Goal: Task Accomplishment & Management: Use online tool/utility

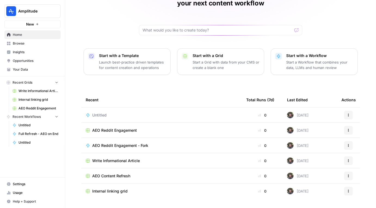
scroll to position [41, 0]
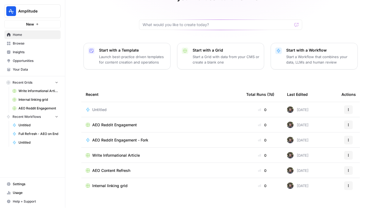
click at [121, 153] on span "Write Informational Article" at bounding box center [116, 155] width 48 height 5
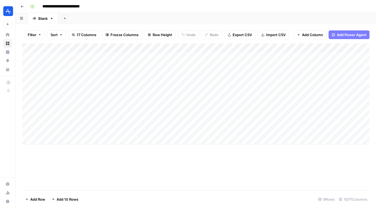
click at [23, 5] on icon "button" at bounding box center [22, 6] width 3 height 3
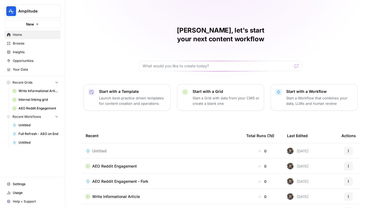
click at [113, 39] on div "Chris, let's start your next content workflow Start with a Template Launch best…" at bounding box center [220, 129] width 310 height 259
click at [27, 66] on link "Your Data" at bounding box center [32, 69] width 56 height 9
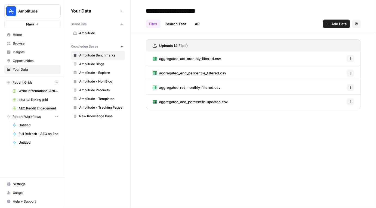
click at [34, 36] on span "Home" at bounding box center [35, 34] width 45 height 5
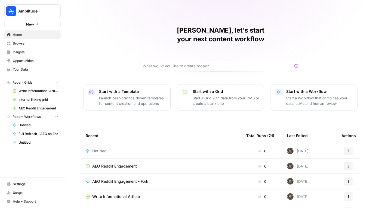
click at [38, 21] on button "New" at bounding box center [32, 24] width 56 height 8
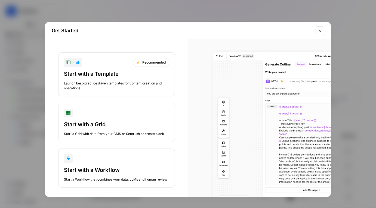
click at [93, 165] on button "Start with a Workflow Start a Workflow that combines your data, LLMs and human …" at bounding box center [116, 168] width 117 height 39
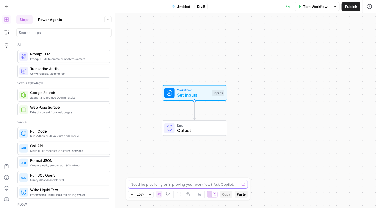
click at [175, 185] on textarea at bounding box center [184, 184] width 109 height 5
type textarea "Can you help me build a workflow that analyzes a keyword,"
click at [202, 183] on textarea "Can you help me build a workflow that analyzes a keyword," at bounding box center [182, 184] width 104 height 5
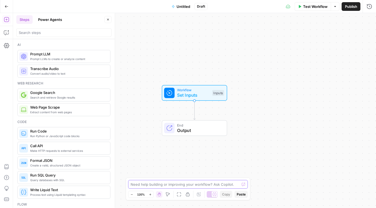
click at [187, 187] on div "Need help building or improving your workflow? Ask Copilot." at bounding box center [188, 184] width 120 height 9
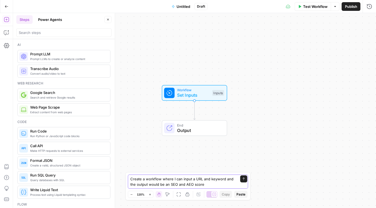
click at [181, 182] on textarea "Create a workflow where I can input a URL and keyword and the output would be a…" at bounding box center [182, 181] width 104 height 11
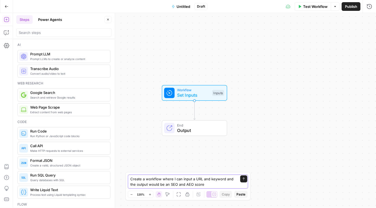
type textarea "Create a workflow where I can input a URL and keyword and the output would be a…"
click at [10, 4] on button "Go Back" at bounding box center [7, 7] width 10 height 10
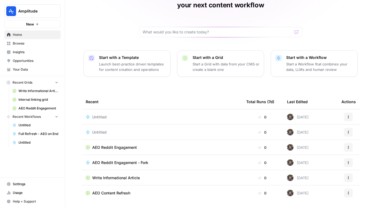
scroll to position [41, 0]
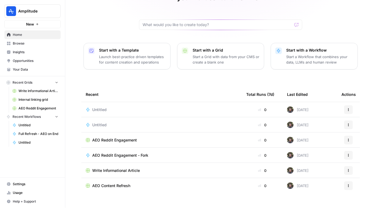
click at [38, 22] on button "New" at bounding box center [32, 24] width 56 height 8
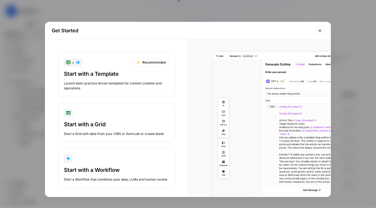
click at [103, 158] on div "button" at bounding box center [116, 158] width 105 height 9
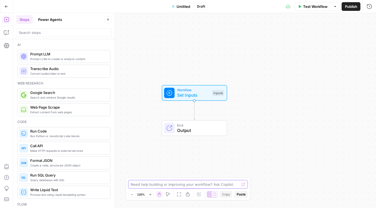
click at [179, 184] on textarea at bounding box center [184, 184] width 109 height 5
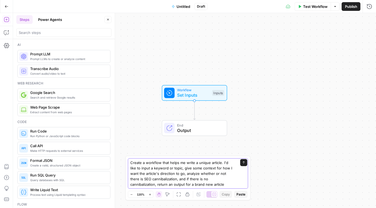
type textarea "Create a workflow that helps me write a unique article. I'd like to input a key…"
click at [181, 168] on textarea "Create a workflow that helps me write a unique article. I'd like to input a key…" at bounding box center [182, 173] width 104 height 27
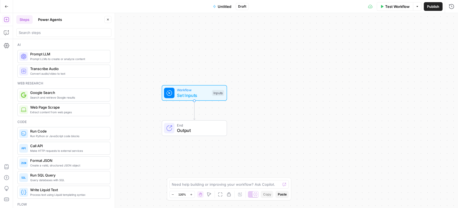
click at [48, 14] on header "Steps Power Agents Close" at bounding box center [64, 26] width 102 height 26
click at [48, 18] on button "Power Agents" at bounding box center [50, 19] width 30 height 9
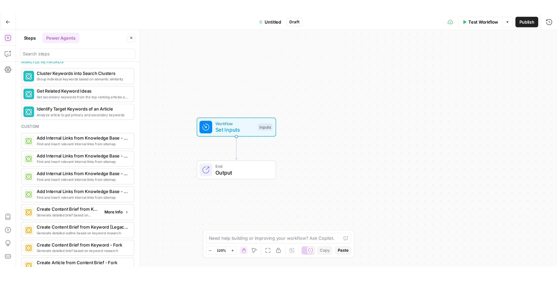
scroll to position [359, 0]
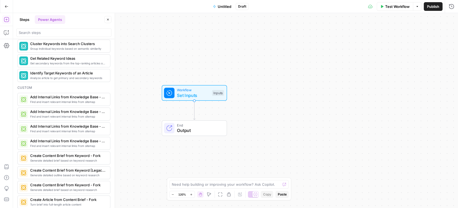
click at [5, 3] on button "Go Back" at bounding box center [7, 7] width 10 height 10
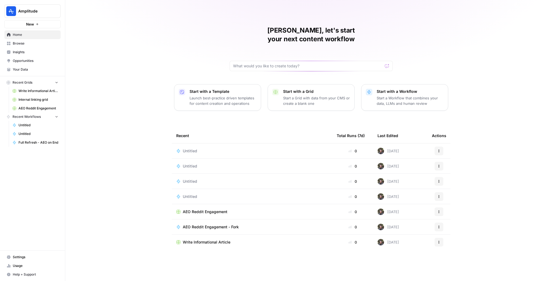
click at [375, 61] on div "Chris, let's start your next content workflow Start with a Template Launch best…" at bounding box center [311, 140] width 492 height 281
click at [29, 44] on span "Browse" at bounding box center [35, 43] width 45 height 5
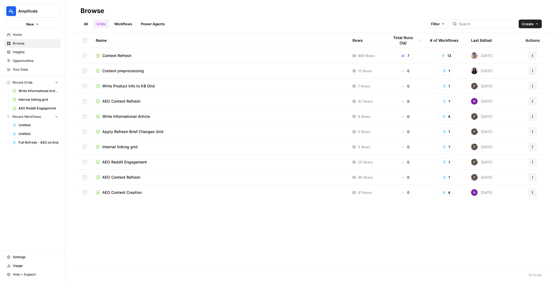
click at [114, 53] on span "Content Refresh" at bounding box center [116, 55] width 29 height 5
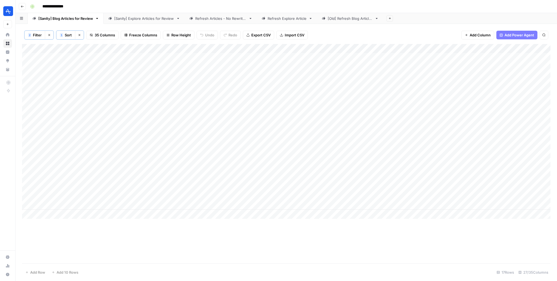
click at [291, 21] on link "Refresh Explore Article" at bounding box center [287, 18] width 60 height 11
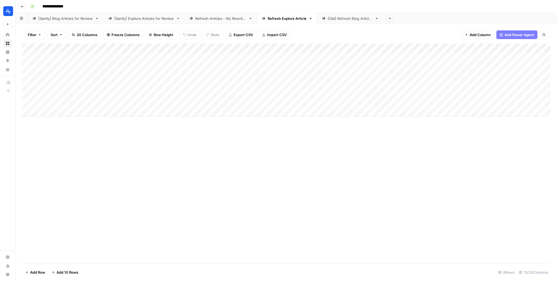
click at [192, 192] on div "Add Column" at bounding box center [286, 153] width 528 height 220
click at [64, 114] on div "Add Column" at bounding box center [286, 79] width 528 height 73
click at [121, 146] on div "Add Column" at bounding box center [286, 153] width 528 height 220
click at [184, 136] on div "Add Column" at bounding box center [286, 153] width 528 height 220
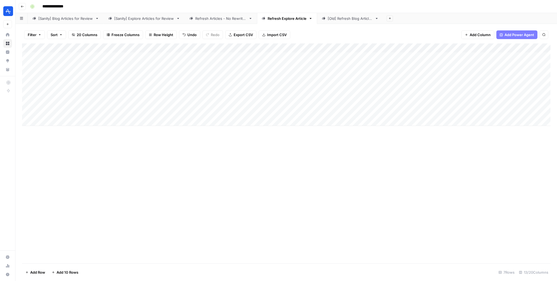
click at [35, 113] on div "Add Column" at bounding box center [286, 84] width 528 height 83
click at [288, 204] on div "Add Column" at bounding box center [286, 153] width 528 height 220
click at [142, 58] on div "Add Column" at bounding box center [286, 84] width 528 height 83
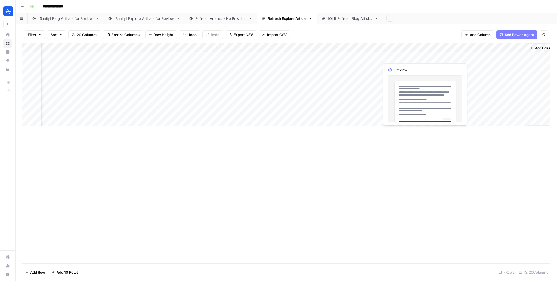
scroll to position [0, 240]
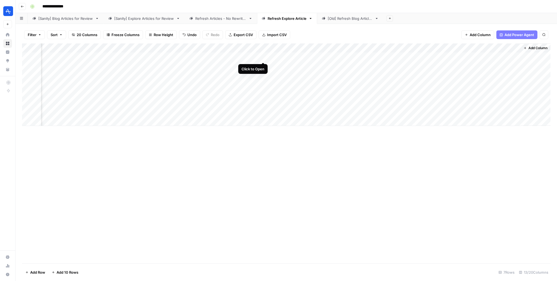
click at [262, 56] on div "Add Column" at bounding box center [286, 84] width 528 height 83
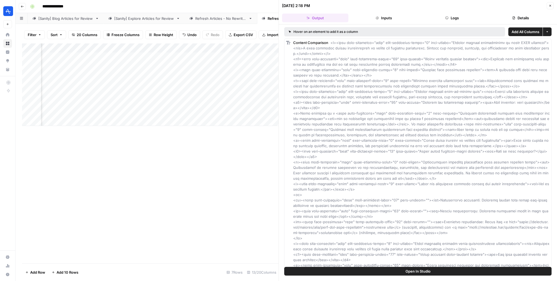
click at [375, 4] on icon "button" at bounding box center [549, 5] width 3 height 3
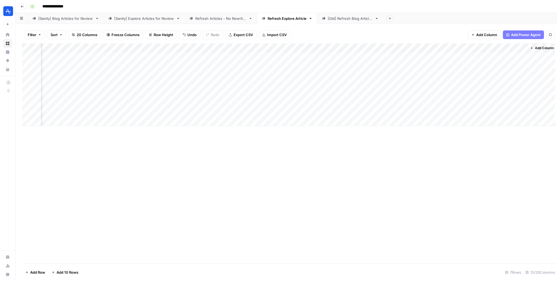
scroll to position [0, 234]
click at [375, 57] on div "Add Column" at bounding box center [286, 84] width 528 height 83
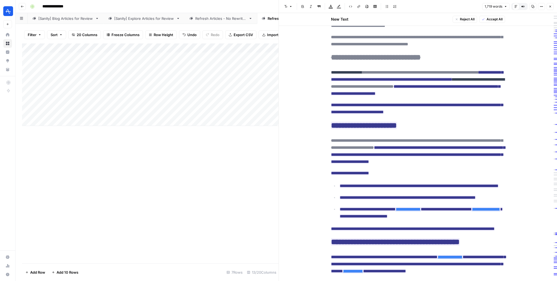
scroll to position [83, 0]
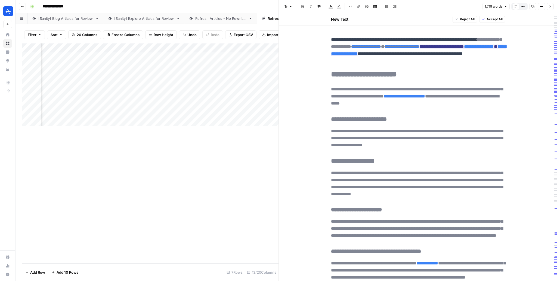
scroll to position [1226, 0]
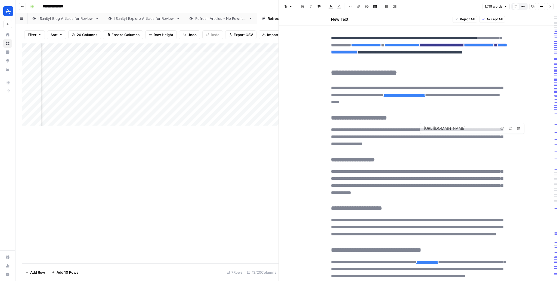
type input "https://amplitude.com/explore/data/what-data-governance"
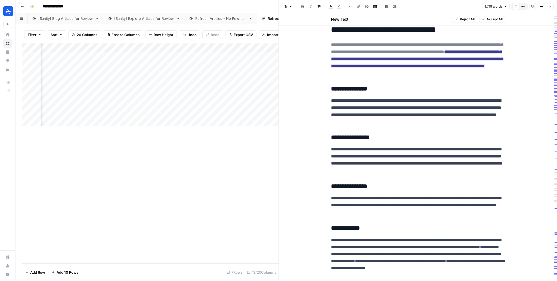
scroll to position [1536, 0]
click at [375, 5] on icon "button" at bounding box center [549, 6] width 3 height 3
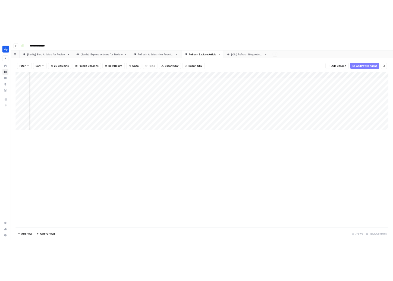
scroll to position [0, 194]
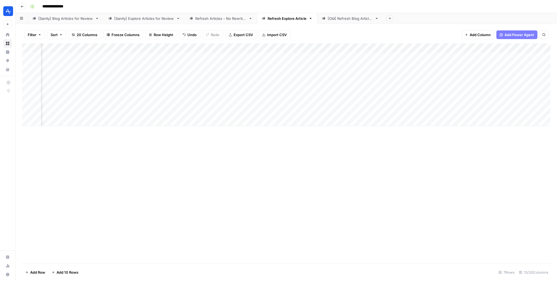
click at [309, 47] on div "Add Column" at bounding box center [286, 84] width 528 height 83
click at [290, 101] on span "Edit Workflow" at bounding box center [307, 101] width 48 height 5
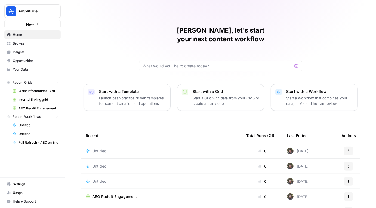
click at [24, 52] on span "Insights" at bounding box center [35, 52] width 45 height 5
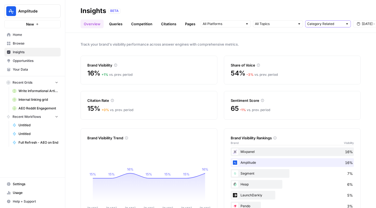
click at [326, 24] on input "text" at bounding box center [325, 23] width 36 height 5
click at [319, 34] on span "All Queries" at bounding box center [326, 35] width 34 height 5
type input "All Queries"
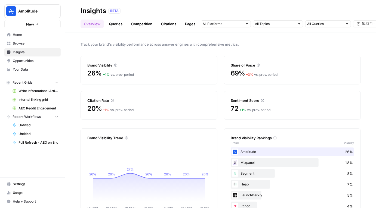
click at [285, 42] on span "Track your brand's visibility performance across answer engines with comprehens…" at bounding box center [220, 44] width 280 height 5
click at [112, 24] on link "Queries" at bounding box center [116, 24] width 20 height 9
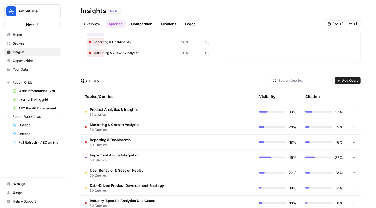
scroll to position [77, 0]
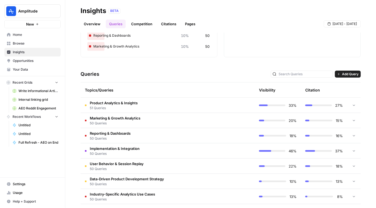
click at [147, 108] on td "Product Analytics & Insights 51 Queries" at bounding box center [144, 105] width 128 height 15
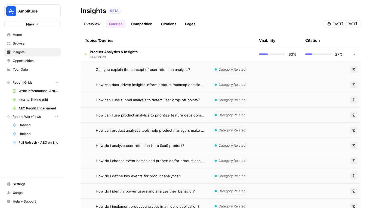
scroll to position [130, 0]
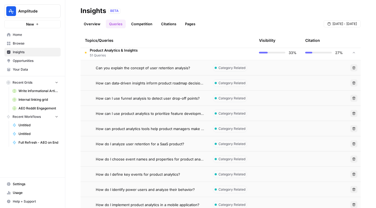
click at [264, 70] on td at bounding box center [277, 67] width 46 height 15
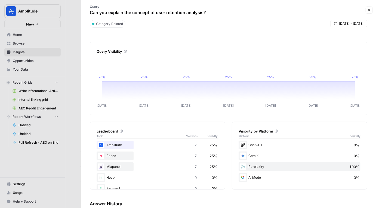
click at [371, 14] on div "Query Can you explain the concept of user retention analysis? Close" at bounding box center [228, 10] width 288 height 16
click at [370, 10] on icon "button" at bounding box center [368, 9] width 3 height 3
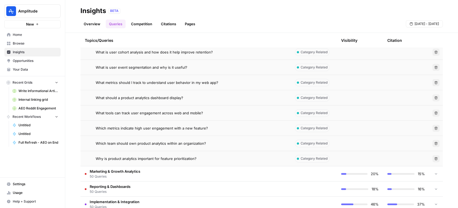
scroll to position [797, 0]
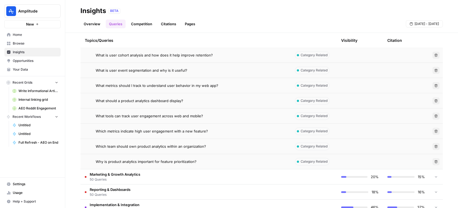
click at [214, 99] on div "What should a product analytics dashboard display?" at bounding box center [191, 100] width 191 height 5
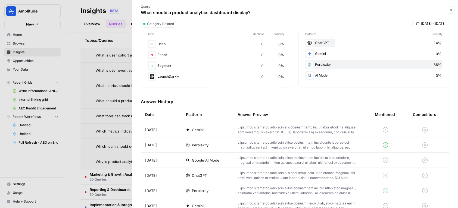
scroll to position [104, 0]
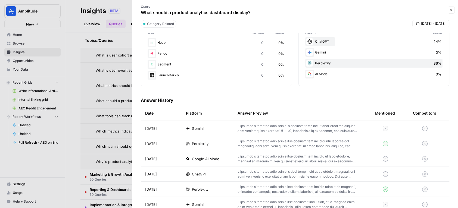
click at [240, 134] on td at bounding box center [301, 128] width 137 height 15
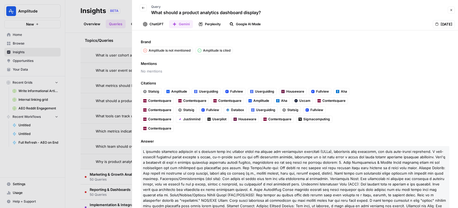
click at [145, 9] on button "Back" at bounding box center [143, 7] width 7 height 7
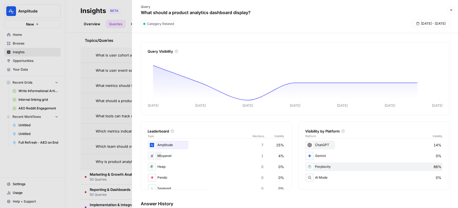
click at [375, 10] on icon "button" at bounding box center [451, 9] width 3 height 3
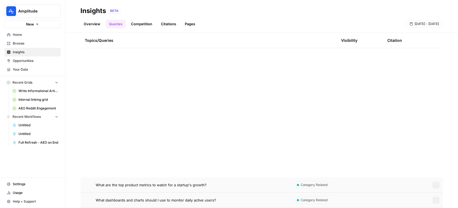
scroll to position [408, 0]
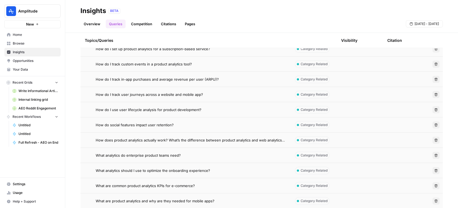
click at [89, 25] on link "Overview" at bounding box center [91, 24] width 23 height 9
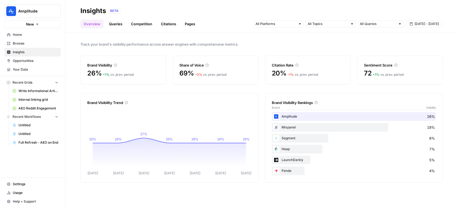
click at [27, 29] on nav "Home Browse Insights Opportunities Your Data" at bounding box center [32, 52] width 65 height 48
click at [28, 28] on nav "Home Browse Insights Opportunities Your Data" at bounding box center [32, 52] width 65 height 48
click at [28, 25] on span "New" at bounding box center [30, 23] width 8 height 5
type input "Category Related"
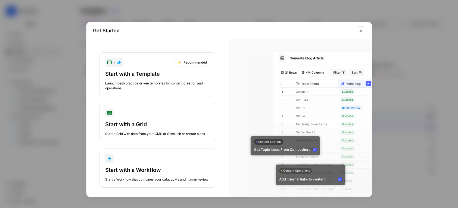
click at [134, 65] on div "+ Recommended" at bounding box center [157, 62] width 105 height 9
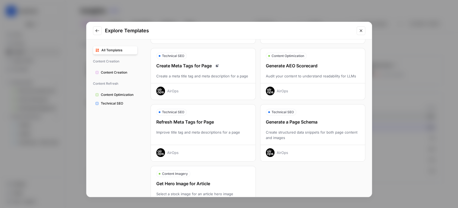
scroll to position [162, 0]
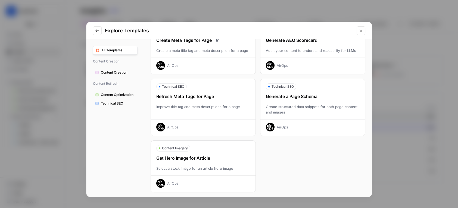
click at [375, 74] on div "Explore Templates All Templates Content Creation Content Creation Content Refre…" at bounding box center [229, 104] width 458 height 208
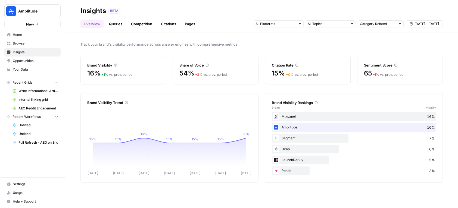
click at [46, 27] on button "New" at bounding box center [32, 24] width 56 height 8
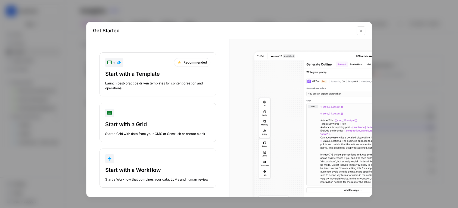
click at [161, 162] on div "button" at bounding box center [157, 158] width 105 height 9
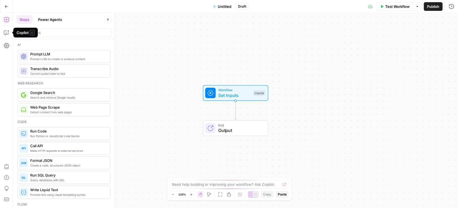
click at [49, 13] on div "Go Back Untitled Draft Test Workflow Options Publish Run History" at bounding box center [229, 6] width 458 height 13
click at [47, 18] on button "Power Agents" at bounding box center [50, 19] width 30 height 9
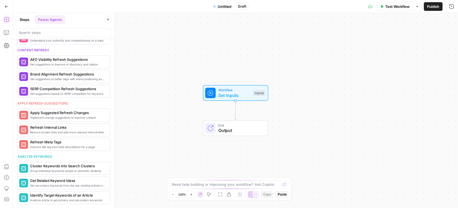
scroll to position [190, 0]
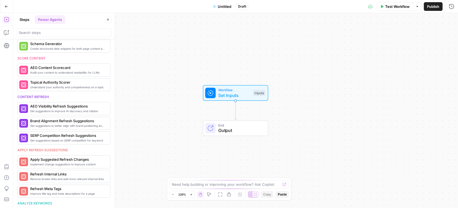
click at [5, 12] on div "Go Back" at bounding box center [6, 6] width 13 height 13
click at [5, 6] on icon "button" at bounding box center [7, 7] width 4 height 4
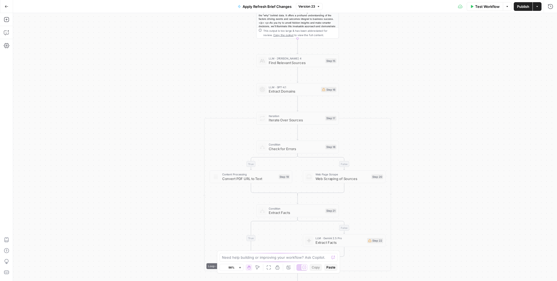
click at [158, 62] on div "true false true false true false Workflow Set Inputs Inputs LLM · GPT-4.1 Extra…" at bounding box center [285, 147] width 544 height 268
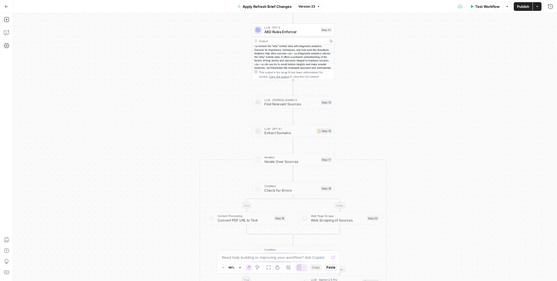
scroll to position [33, 0]
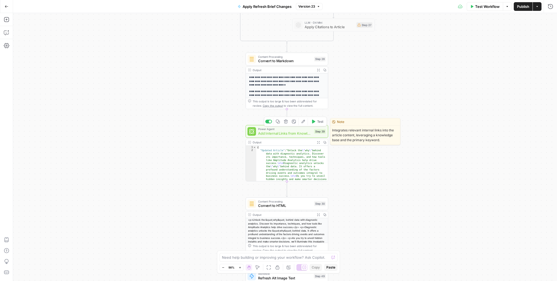
click at [298, 134] on span "Add Internal Links from Knowledge Base - Fork" at bounding box center [285, 133] width 54 height 5
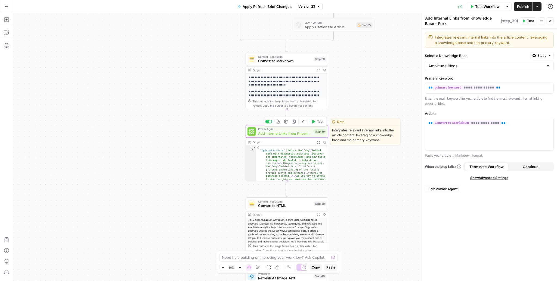
click at [303, 124] on button "Edit Agent" at bounding box center [303, 121] width 7 height 7
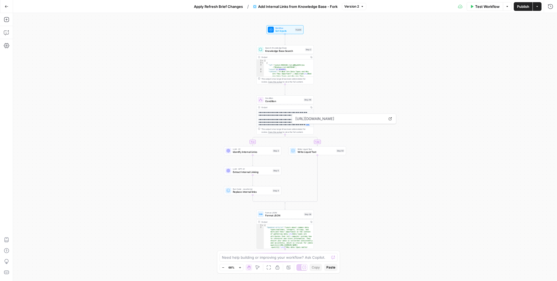
click at [343, 59] on div "true false Workflow Set Inputs Inputs Search Knowledge Base Knowledge Base Sear…" at bounding box center [285, 147] width 544 height 268
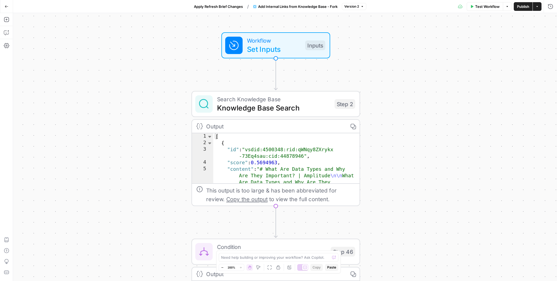
click at [394, 61] on div "true false Workflow Set Inputs Inputs Search Knowledge Base Knowledge Base Sear…" at bounding box center [285, 147] width 544 height 268
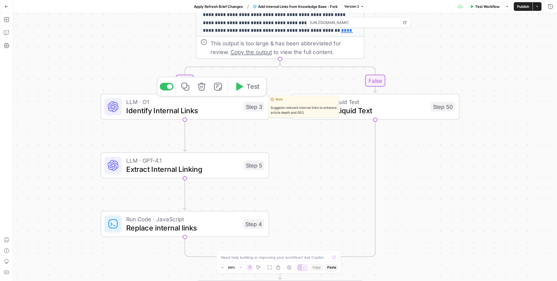
click at [181, 101] on span "LLM · O1" at bounding box center [182, 102] width 113 height 9
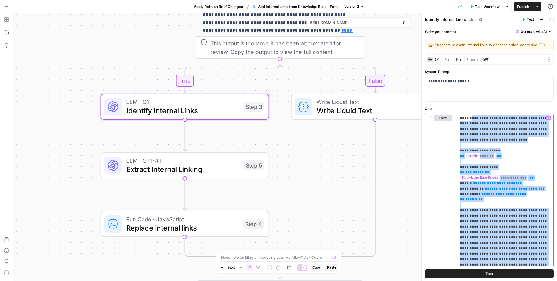
scroll to position [2, 0]
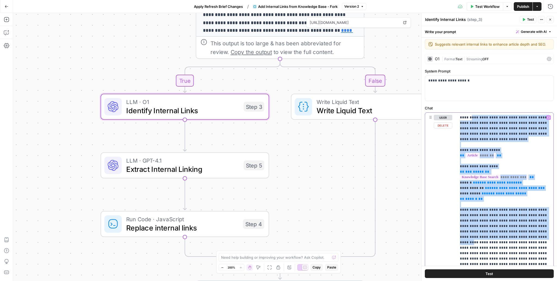
drag, startPoint x: 469, startPoint y: 122, endPoint x: 490, endPoint y: 233, distance: 113.4
click at [490, 233] on p "**********" at bounding box center [505, 243] width 91 height 256
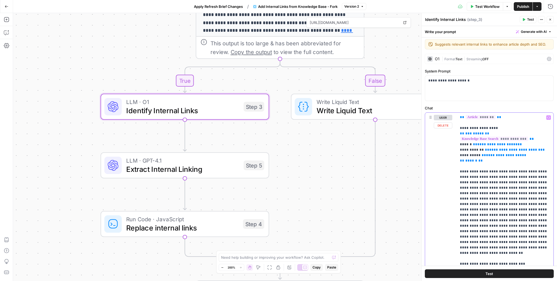
scroll to position [0, 0]
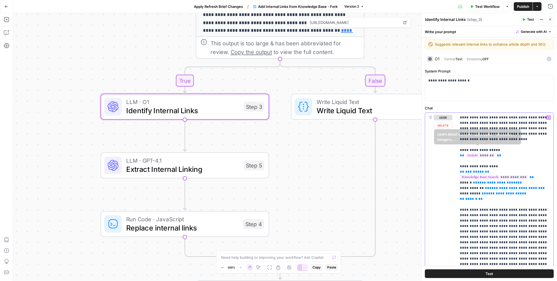
click at [472, 121] on p "**********" at bounding box center [505, 243] width 91 height 256
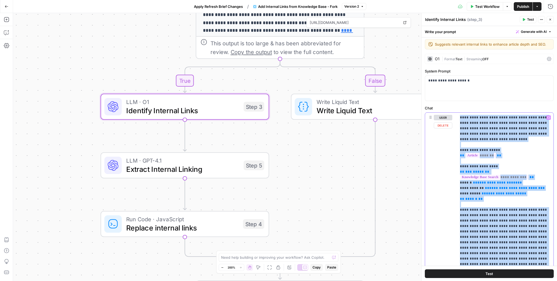
drag, startPoint x: 472, startPoint y: 121, endPoint x: 492, endPoint y: 201, distance: 82.7
click at [492, 201] on p "**********" at bounding box center [505, 243] width 91 height 256
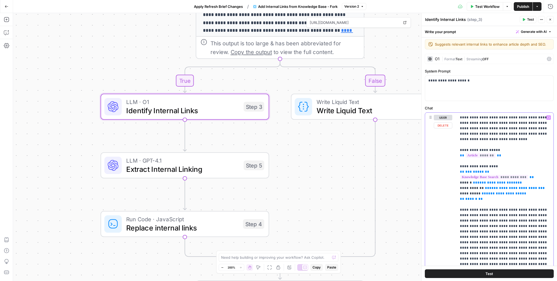
click at [501, 149] on p "**********" at bounding box center [505, 243] width 91 height 256
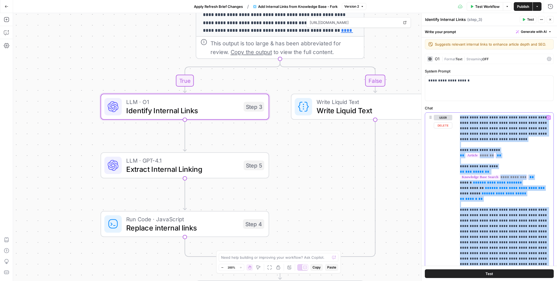
click at [501, 149] on p "**********" at bounding box center [505, 243] width 91 height 256
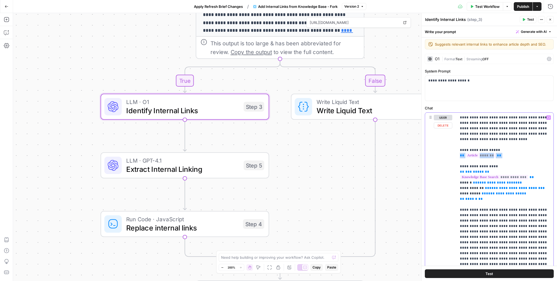
click at [501, 149] on p "**********" at bounding box center [505, 243] width 91 height 256
click at [495, 149] on p "**********" at bounding box center [505, 243] width 91 height 256
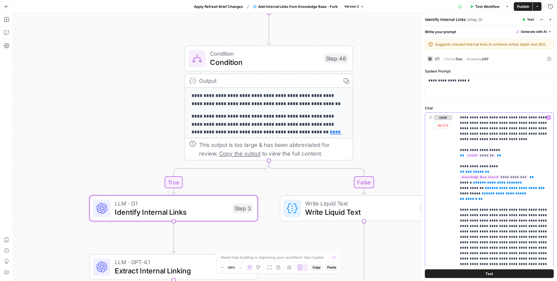
click at [522, 192] on span "**" at bounding box center [524, 194] width 4 height 4
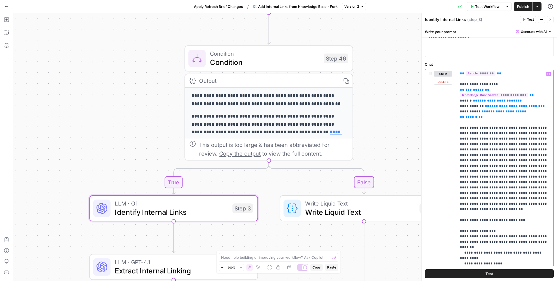
scroll to position [98, 0]
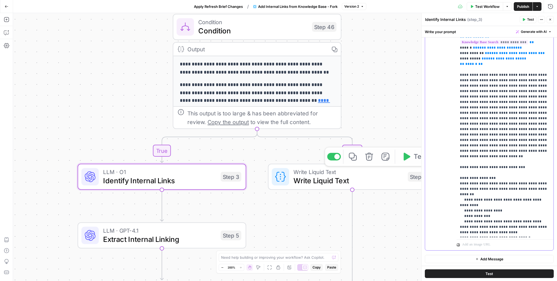
click at [489, 115] on p "**********" at bounding box center [505, 108] width 91 height 256
click at [500, 140] on p "**********" at bounding box center [505, 108] width 91 height 256
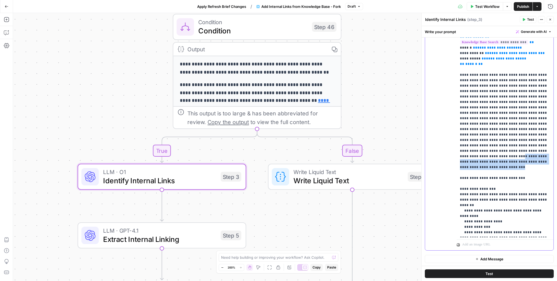
click at [494, 141] on p "**********" at bounding box center [505, 113] width 91 height 266
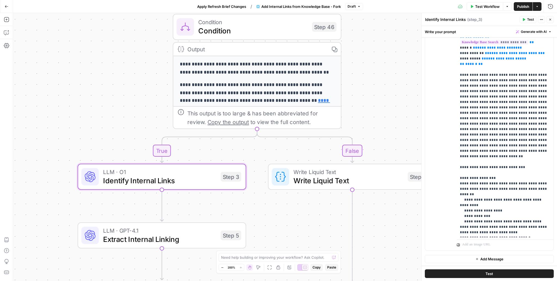
click at [122, 34] on div "true false Workflow Set Inputs Inputs Search Knowledge Base Knowledge Base Sear…" at bounding box center [285, 147] width 544 height 268
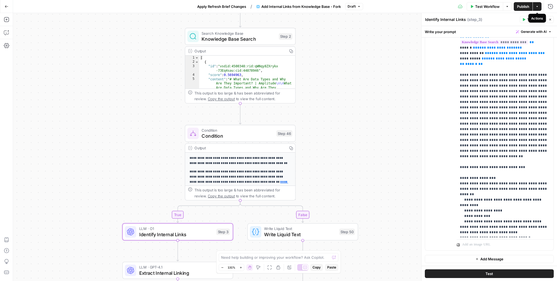
click at [538, 9] on button "Actions" at bounding box center [537, 6] width 9 height 9
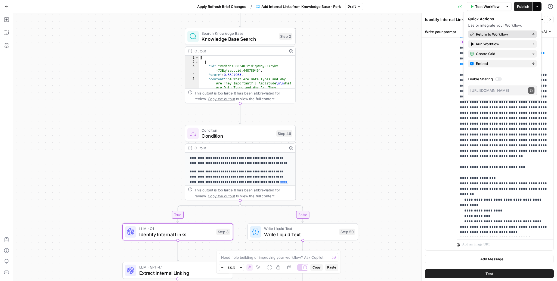
click at [503, 34] on span "Return to Workflow" at bounding box center [501, 34] width 51 height 5
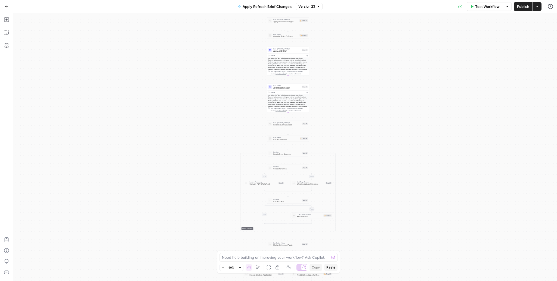
click at [537, 7] on icon "button" at bounding box center [536, 6] width 3 height 3
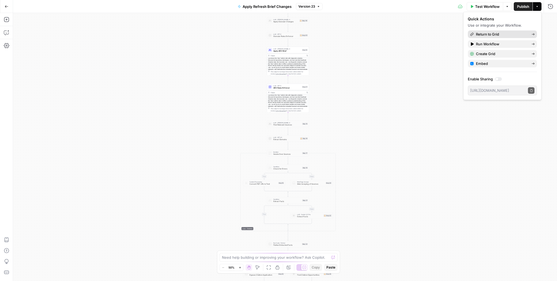
click at [503, 34] on span "Return to Grid" at bounding box center [501, 34] width 51 height 5
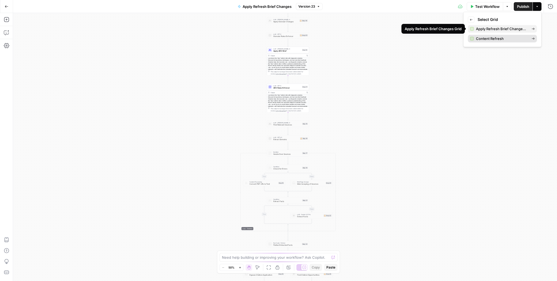
click at [496, 36] on span "Content Refresh" at bounding box center [501, 38] width 51 height 5
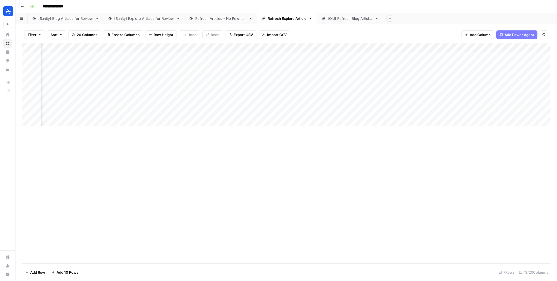
scroll to position [0, 36]
click at [305, 157] on div "Add Column" at bounding box center [286, 153] width 528 height 220
click at [180, 187] on div "Add Column" at bounding box center [286, 153] width 528 height 220
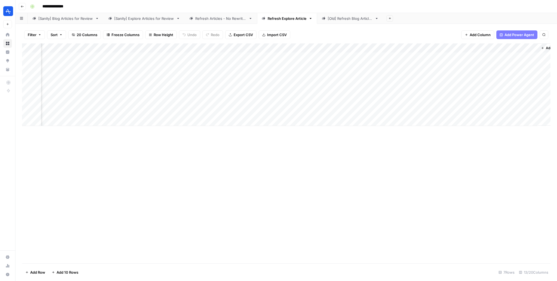
click at [428, 55] on div "Add Column" at bounding box center [286, 84] width 528 height 83
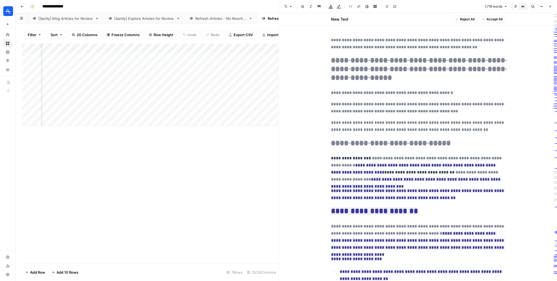
click at [378, 131] on del "**********" at bounding box center [418, 126] width 174 height 11
click at [467, 128] on del "**********" at bounding box center [418, 126] width 174 height 11
click at [343, 41] on del "**********" at bounding box center [418, 43] width 174 height 11
click at [466, 82] on h2 "**********" at bounding box center [418, 69] width 174 height 26
click at [191, 181] on div "Add Column" at bounding box center [150, 153] width 256 height 220
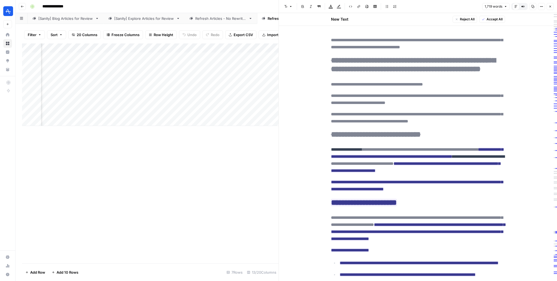
drag, startPoint x: 397, startPoint y: 154, endPoint x: 274, endPoint y: 151, distance: 123.5
click at [275, 150] on body "**********" at bounding box center [278, 140] width 557 height 281
click at [274, 151] on div "Add Column" at bounding box center [150, 153] width 256 height 220
click at [551, 4] on button "Close" at bounding box center [549, 6] width 7 height 7
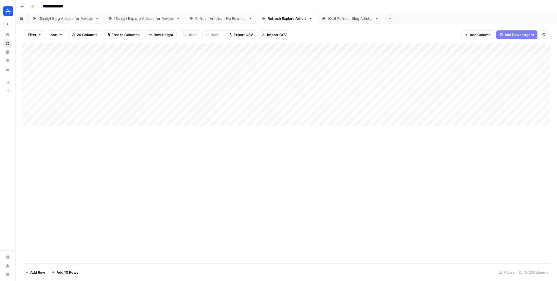
click at [23, 6] on icon "button" at bounding box center [22, 6] width 3 height 3
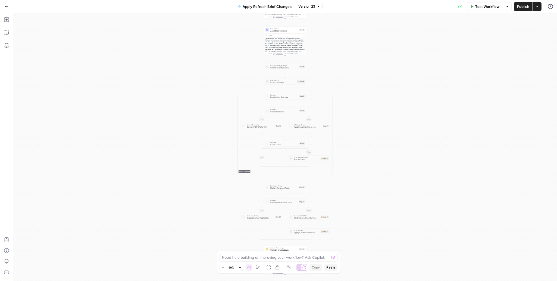
click at [6, 8] on button "Go Back" at bounding box center [7, 7] width 10 height 10
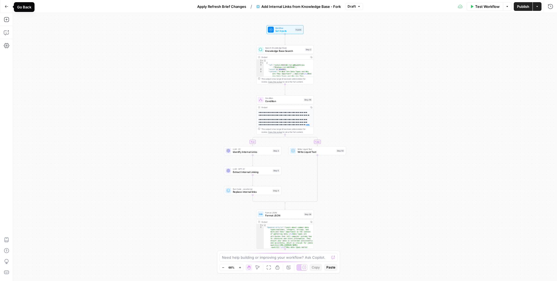
click at [8, 7] on button "Go Back" at bounding box center [7, 7] width 10 height 10
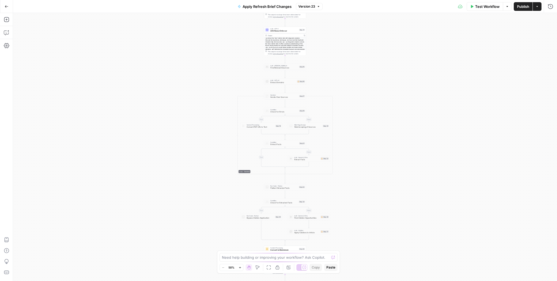
click at [6, 7] on icon "button" at bounding box center [6, 6] width 3 height 2
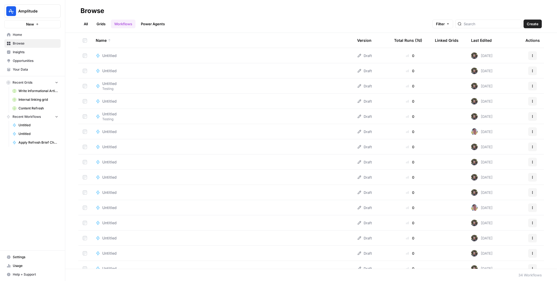
click at [104, 23] on link "Grids" at bounding box center [100, 24] width 15 height 9
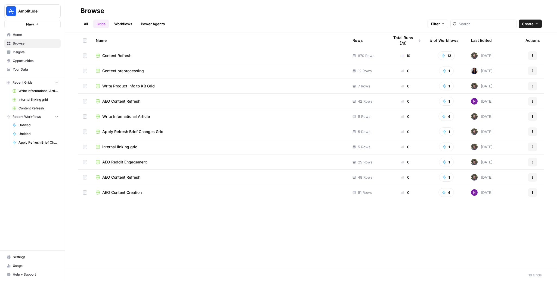
click at [125, 116] on span "Write Informational Article" at bounding box center [126, 116] width 48 height 5
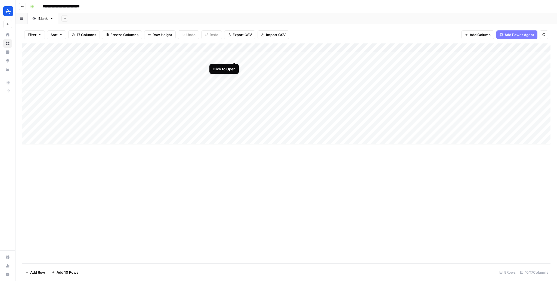
click at [232, 56] on div "Add Column" at bounding box center [286, 93] width 528 height 101
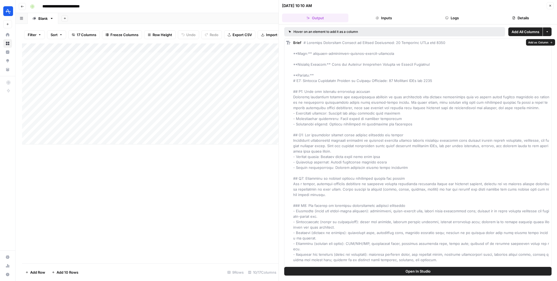
drag, startPoint x: 314, startPoint y: 53, endPoint x: 377, endPoint y: 53, distance: 62.5
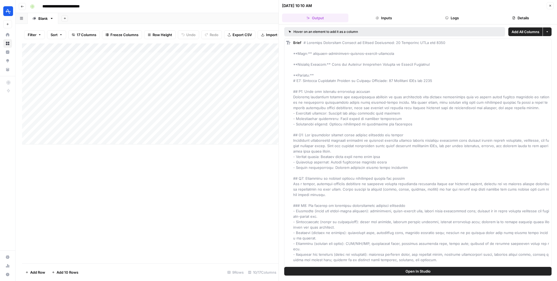
drag, startPoint x: 342, startPoint y: 65, endPoint x: 432, endPoint y: 64, distance: 90.0
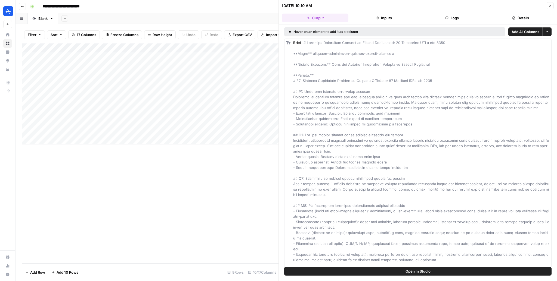
drag, startPoint x: 305, startPoint y: 99, endPoint x: 407, endPoint y: 123, distance: 104.2
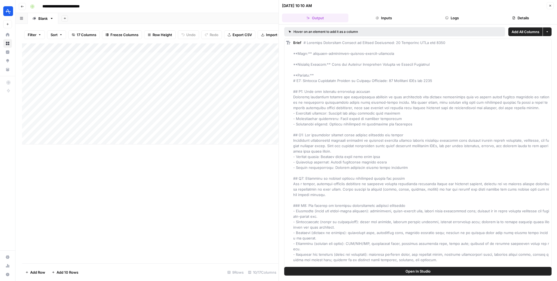
click at [548, 7] on button "Close" at bounding box center [549, 5] width 7 height 7
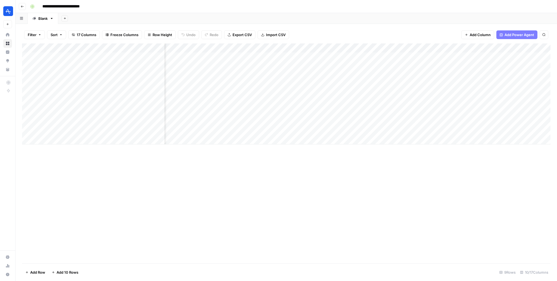
scroll to position [0, 192]
click at [404, 64] on div "Add Column" at bounding box center [286, 93] width 528 height 101
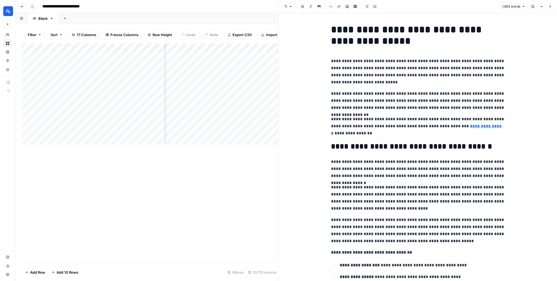
click at [425, 94] on p "**********" at bounding box center [418, 100] width 174 height 21
click at [353, 59] on p "**********" at bounding box center [418, 72] width 174 height 28
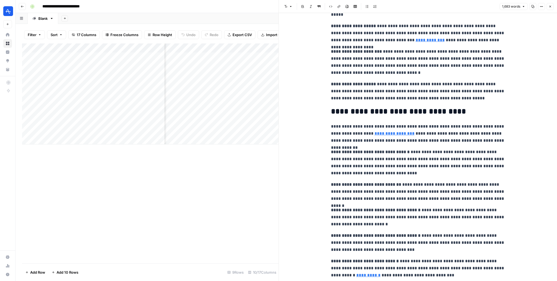
scroll to position [505, 0]
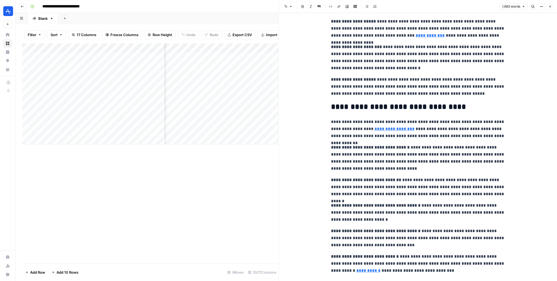
click at [114, 121] on div "Add Column" at bounding box center [150, 93] width 256 height 101
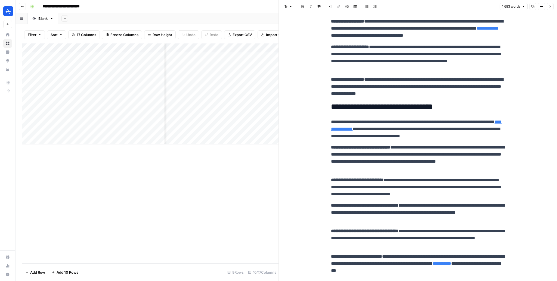
click at [551, 7] on icon "button" at bounding box center [549, 6] width 3 height 3
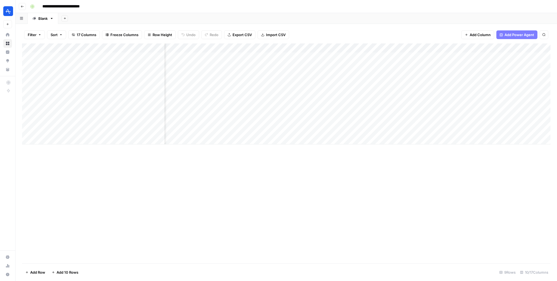
click at [377, 225] on div "Add Column" at bounding box center [286, 153] width 528 height 220
click at [147, 151] on div "Add Column" at bounding box center [286, 153] width 528 height 220
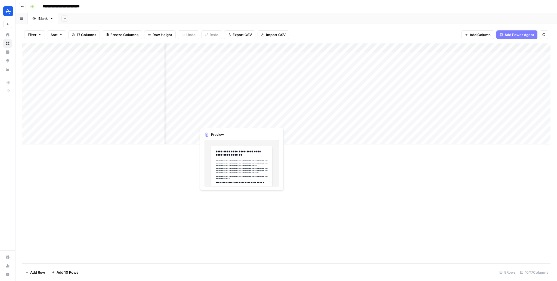
scroll to position [0, 278]
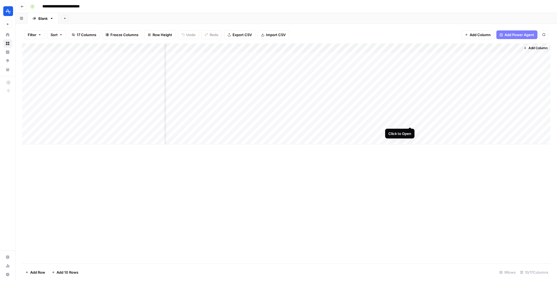
click at [410, 122] on div "Add Column" at bounding box center [286, 93] width 528 height 101
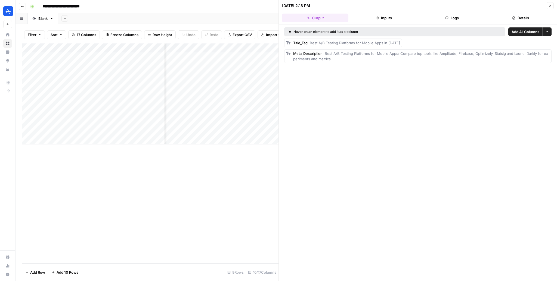
click at [550, 5] on icon "button" at bounding box center [549, 5] width 3 height 3
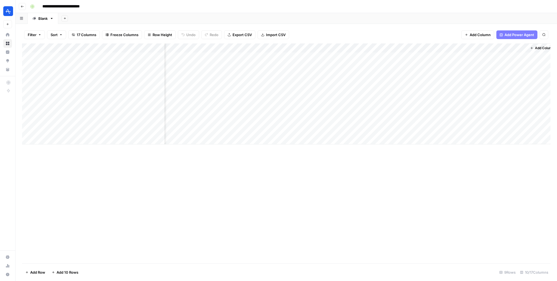
scroll to position [0, 272]
click at [317, 122] on div "Add Column" at bounding box center [286, 93] width 528 height 101
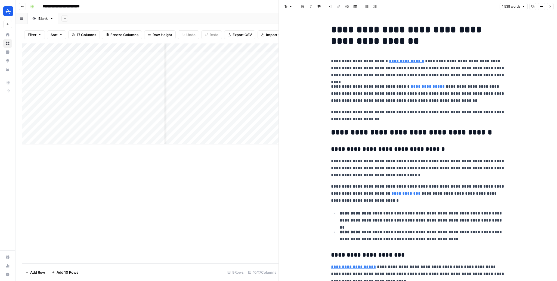
click at [503, 89] on p "**********" at bounding box center [418, 93] width 174 height 21
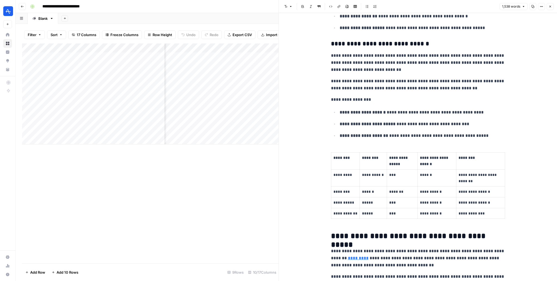
scroll to position [1881, 0]
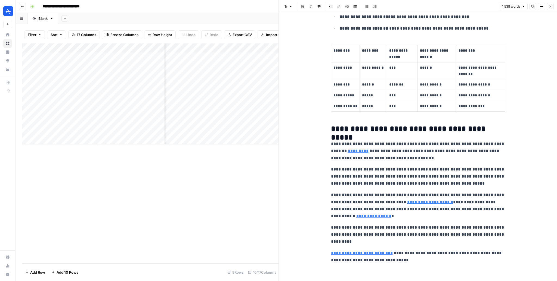
click at [551, 7] on icon "button" at bounding box center [549, 6] width 3 height 3
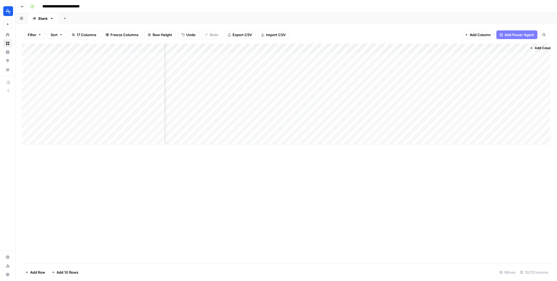
click at [254, 165] on div "Add Column" at bounding box center [286, 153] width 528 height 220
click at [255, 176] on div "Add Column" at bounding box center [286, 153] width 528 height 220
click at [168, 4] on div "**********" at bounding box center [289, 6] width 523 height 9
click at [162, 13] on div "Add Sheet" at bounding box center [307, 18] width 499 height 11
click at [220, 187] on div "Add Column" at bounding box center [286, 153] width 528 height 220
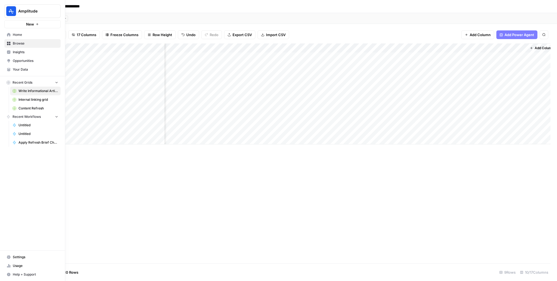
click at [20, 49] on link "Insights" at bounding box center [32, 52] width 56 height 9
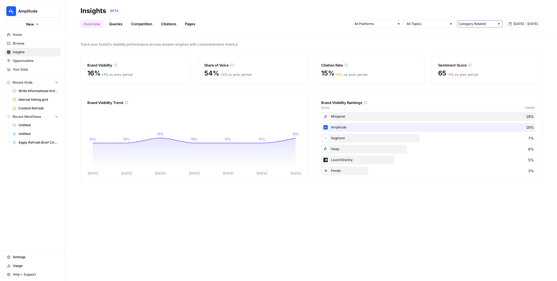
click at [464, 23] on input "text" at bounding box center [477, 23] width 36 height 5
click at [466, 36] on span "All Queries" at bounding box center [478, 35] width 34 height 5
type input "All Queries"
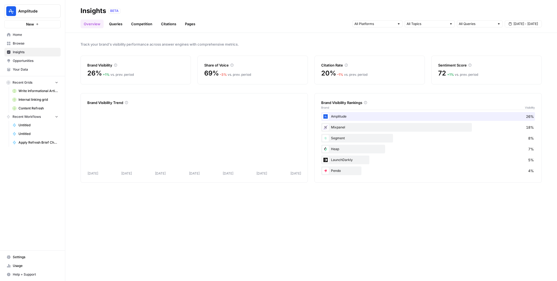
click at [397, 8] on div "BETA" at bounding box center [324, 10] width 433 height 5
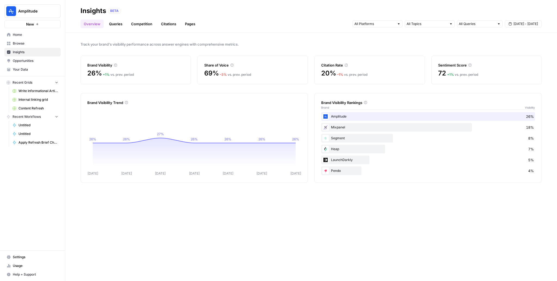
click at [315, 13] on div "BETA" at bounding box center [324, 10] width 433 height 5
click at [39, 43] on span "Browse" at bounding box center [35, 43] width 45 height 5
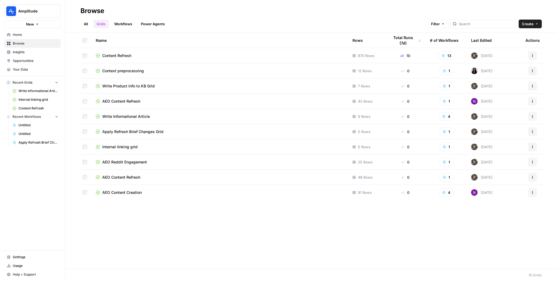
click at [128, 58] on span "Content Refresh" at bounding box center [116, 55] width 29 height 5
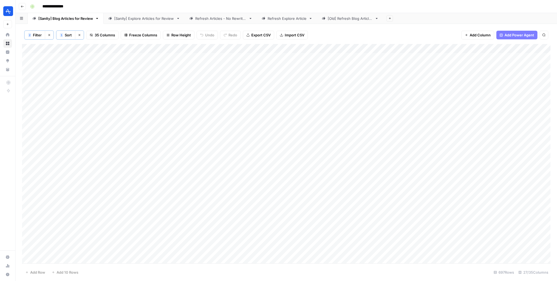
click at [355, 20] on div "[Old] Refresh Blog Articles" at bounding box center [350, 18] width 45 height 5
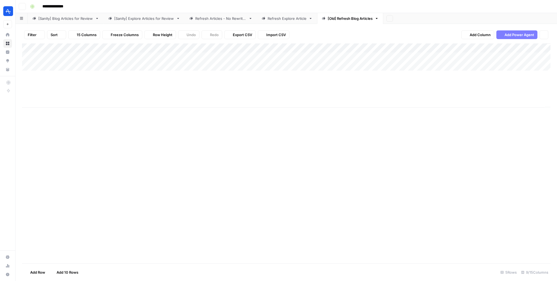
click at [286, 20] on div "Refresh Explore Article" at bounding box center [287, 18] width 39 height 5
click at [73, 21] on link "[Sanity] Blog Articles for Review" at bounding box center [66, 18] width 76 height 11
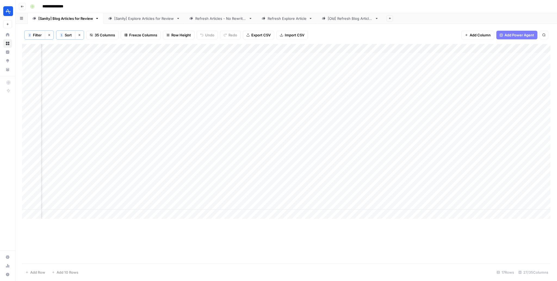
scroll to position [0, 1084]
click at [227, 49] on div "Add Column" at bounding box center [286, 131] width 528 height 175
click at [215, 99] on span "Edit Workflow" at bounding box center [225, 101] width 48 height 5
click at [375, 7] on div "**********" at bounding box center [289, 6] width 523 height 9
click at [290, 232] on div "Add Column" at bounding box center [286, 154] width 528 height 220
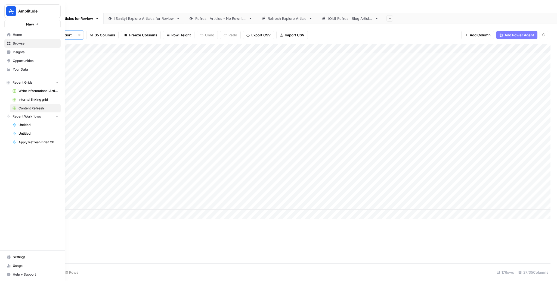
click at [8, 24] on button "New" at bounding box center [32, 24] width 56 height 8
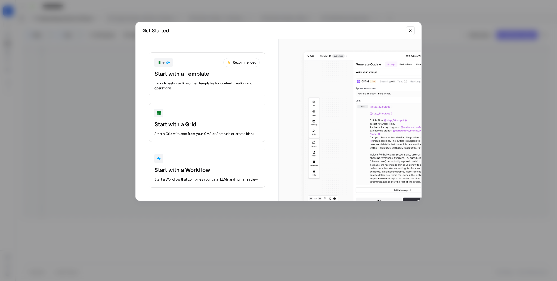
click at [215, 170] on div "Start with a Workflow" at bounding box center [206, 170] width 105 height 8
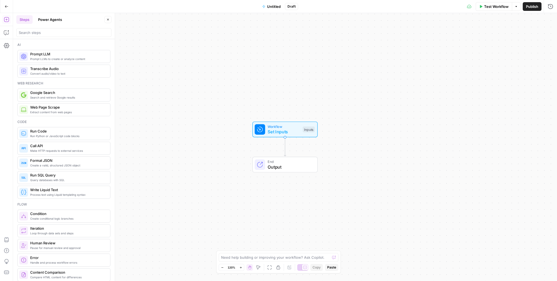
click at [45, 20] on button "Power Agents" at bounding box center [50, 19] width 30 height 9
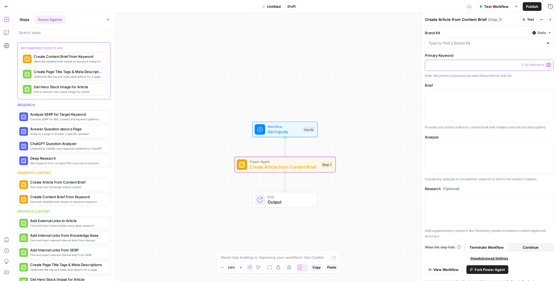
click at [450, 64] on p at bounding box center [489, 64] width 122 height 5
click at [444, 120] on div at bounding box center [489, 106] width 128 height 32
click at [447, 156] on div at bounding box center [489, 158] width 128 height 32
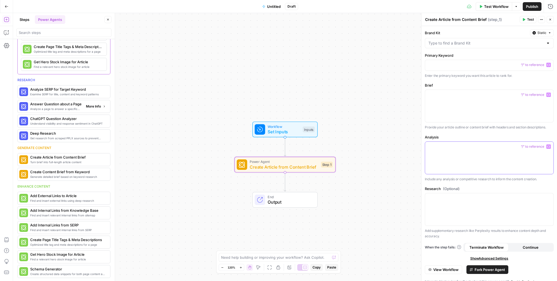
scroll to position [33, 0]
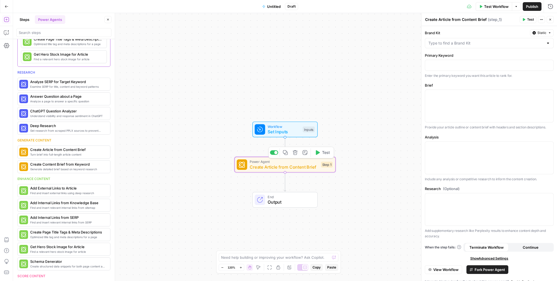
click at [296, 153] on icon "button" at bounding box center [295, 152] width 5 height 5
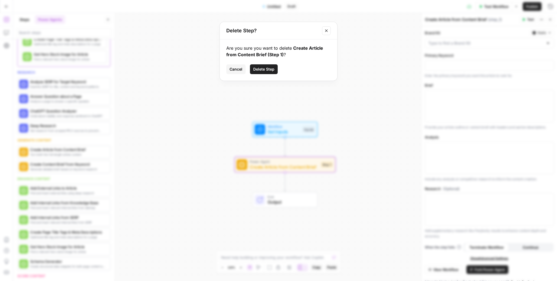
click at [263, 73] on button "Delete Step" at bounding box center [264, 69] width 28 height 10
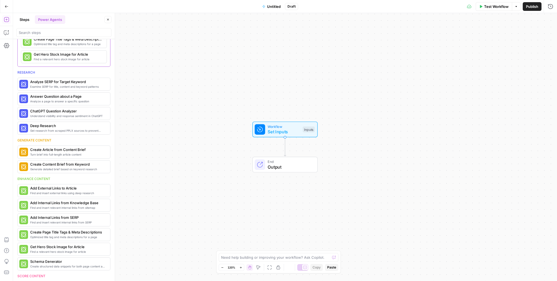
scroll to position [0, 0]
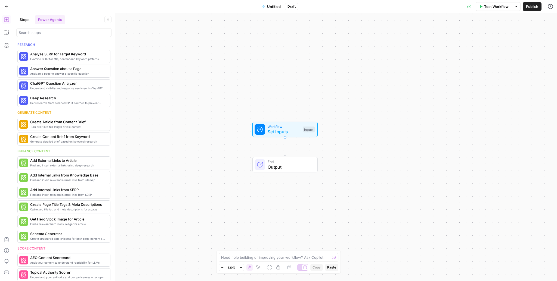
click at [7, 6] on icon "button" at bounding box center [6, 6] width 3 height 2
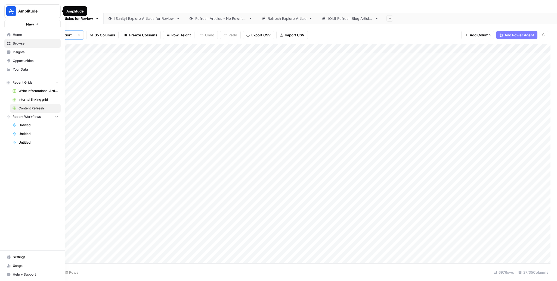
click at [13, 39] on link "Home" at bounding box center [32, 34] width 56 height 9
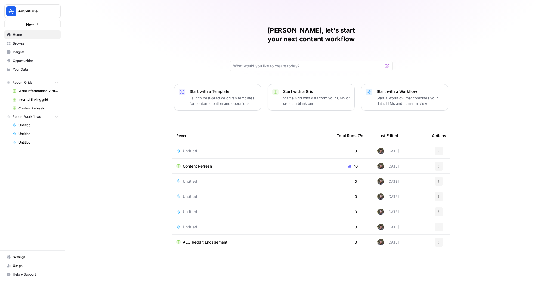
click at [199, 95] on p "Launch best-practice driven templates for content creation and operations" at bounding box center [222, 100] width 67 height 11
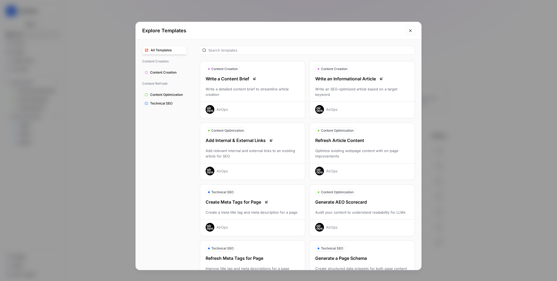
click at [343, 82] on div "Write an Informational Article Write an SEO-optimized article based on a target…" at bounding box center [362, 95] width 105 height 38
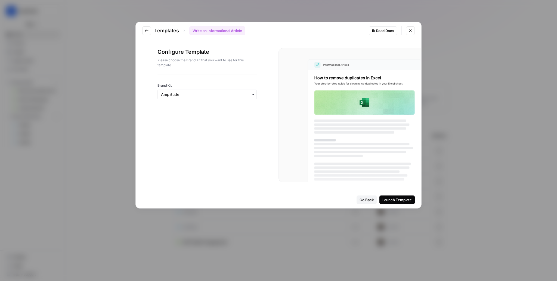
click at [396, 198] on div "Launch Template" at bounding box center [396, 199] width 29 height 5
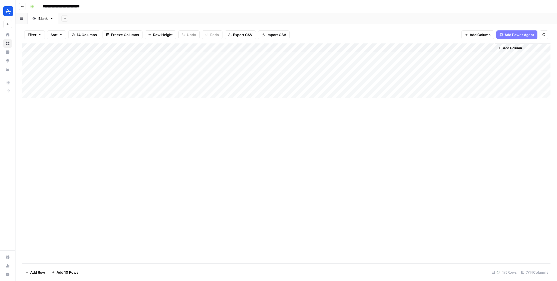
click at [127, 58] on div "Add Column" at bounding box center [286, 70] width 528 height 55
click at [178, 45] on div "Add Column" at bounding box center [286, 70] width 528 height 55
click at [206, 122] on div "Add Column" at bounding box center [286, 153] width 528 height 220
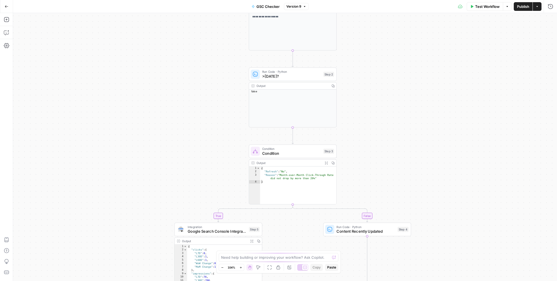
click at [393, 72] on div "**********" at bounding box center [285, 147] width 544 height 268
click at [393, 74] on div "**********" at bounding box center [285, 147] width 544 height 268
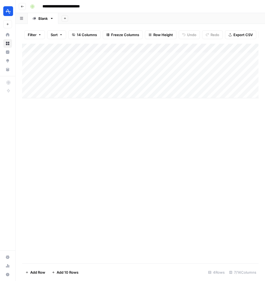
click at [23, 7] on icon "button" at bounding box center [22, 6] width 3 height 3
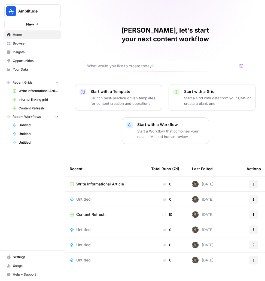
scroll to position [1, 0]
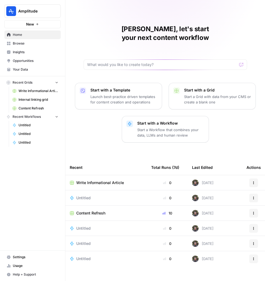
click at [254, 181] on icon "button" at bounding box center [252, 182] width 3 height 3
click at [211, 196] on span "Delete" at bounding box center [228, 198] width 43 height 5
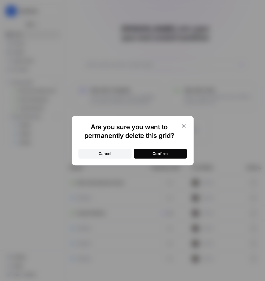
click at [161, 154] on div "Confirm" at bounding box center [159, 153] width 15 height 5
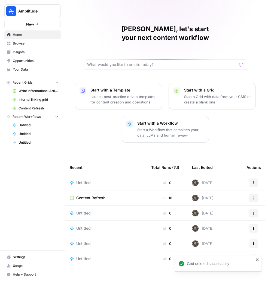
click at [26, 41] on span "Browse" at bounding box center [35, 43] width 45 height 5
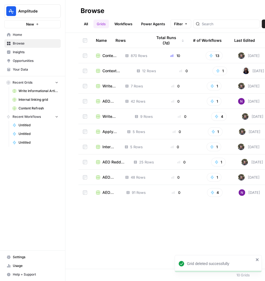
click at [256, 2] on header "Browse All Grids Workflows Power Agents Filter Create" at bounding box center [164, 16] width 199 height 33
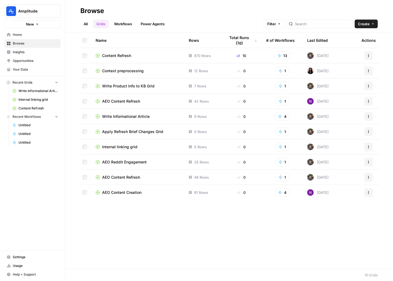
click at [128, 118] on span "Write Informational Article" at bounding box center [126, 116] width 48 height 5
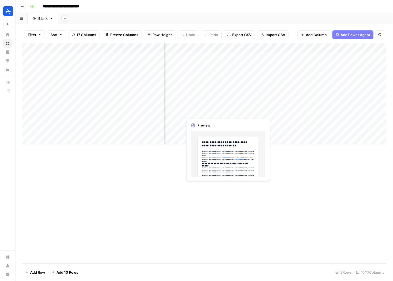
scroll to position [0, 317]
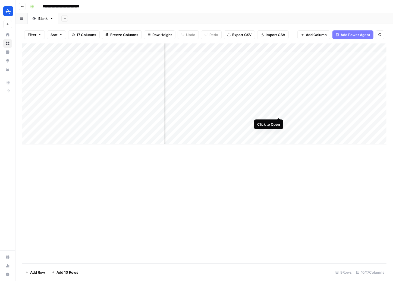
click at [278, 111] on div "Add Column" at bounding box center [204, 93] width 365 height 101
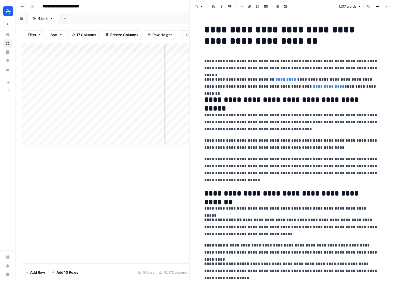
click at [252, 145] on p "**********" at bounding box center [292, 144] width 174 height 14
click at [341, 129] on p "**********" at bounding box center [292, 122] width 174 height 21
click at [23, 5] on icon "button" at bounding box center [22, 6] width 3 height 3
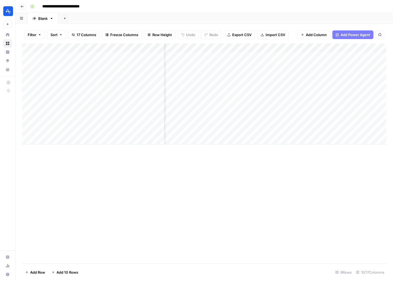
click at [26, 9] on header "**********" at bounding box center [204, 6] width 378 height 13
click at [21, 8] on button "Go back" at bounding box center [22, 6] width 7 height 7
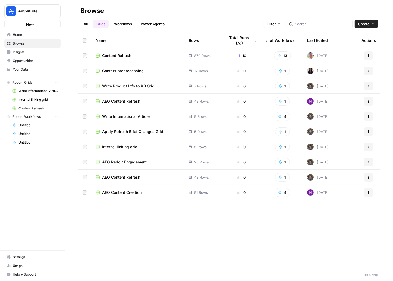
click at [164, 258] on div "Name Rows Total Runs (7d) # of Workflows Last Edited Actions Content Refresh 87…" at bounding box center [229, 151] width 328 height 236
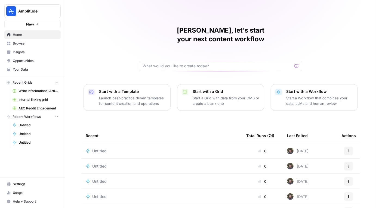
scroll to position [41, 0]
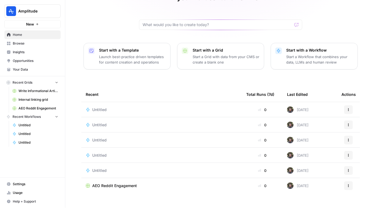
click at [28, 41] on span "Browse" at bounding box center [35, 43] width 45 height 5
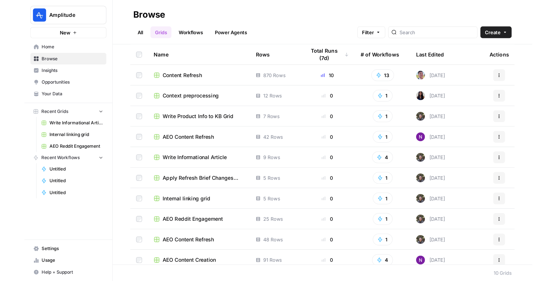
scroll to position [4, 0]
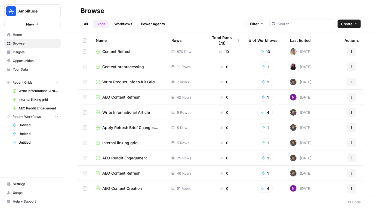
click at [19, 55] on link "Insights" at bounding box center [32, 52] width 56 height 9
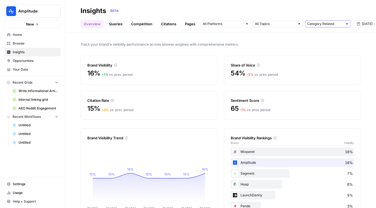
click at [322, 25] on input "text" at bounding box center [325, 23] width 36 height 5
click at [315, 33] on button "All Queries" at bounding box center [327, 36] width 41 height 8
type input "All Queries"
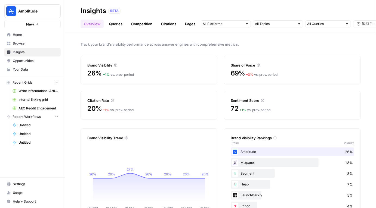
click at [19, 45] on span "Browse" at bounding box center [35, 43] width 45 height 5
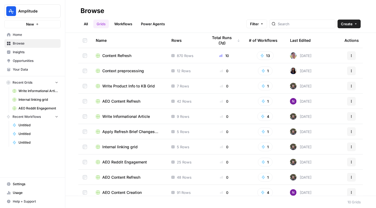
click at [120, 117] on span "Write Informational Article" at bounding box center [126, 116] width 48 height 5
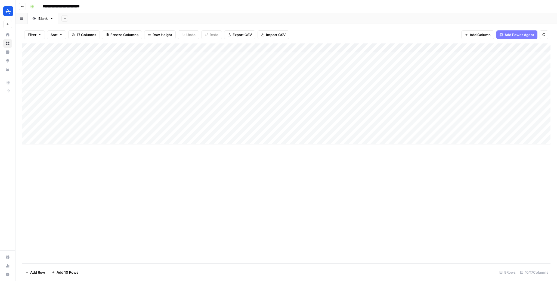
click at [118, 156] on div "Add Column" at bounding box center [286, 153] width 528 height 220
click at [66, 112] on div "Add Column" at bounding box center [286, 93] width 528 height 101
click at [358, 112] on div "Add Column" at bounding box center [286, 93] width 528 height 101
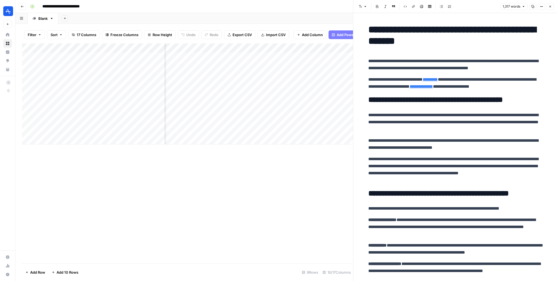
click at [375, 164] on p "**********" at bounding box center [455, 170] width 174 height 28
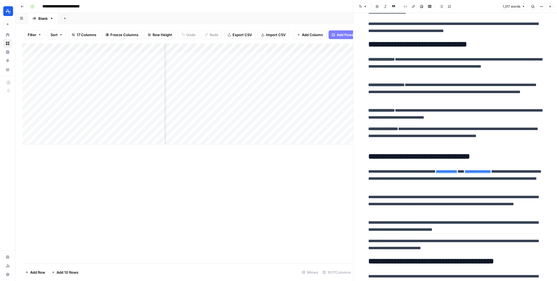
scroll to position [996, 0]
click at [101, 189] on div "Add Column" at bounding box center [187, 153] width 331 height 220
click at [236, 49] on div "Add Column" at bounding box center [187, 93] width 331 height 101
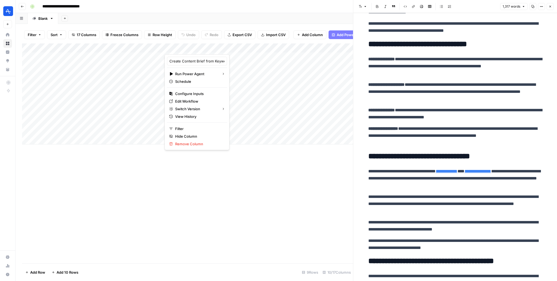
click at [138, 52] on div "Add Column" at bounding box center [187, 93] width 331 height 101
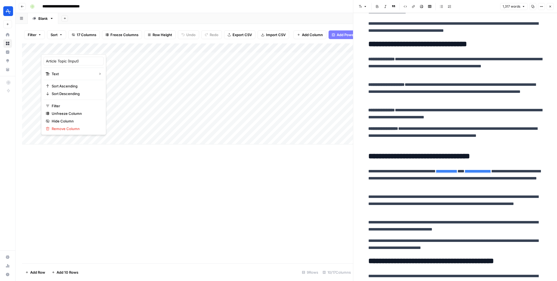
click at [218, 179] on div "Add Column" at bounding box center [187, 153] width 331 height 220
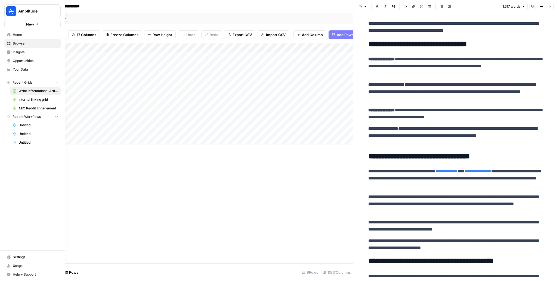
click at [23, 68] on span "Your Data" at bounding box center [35, 69] width 45 height 5
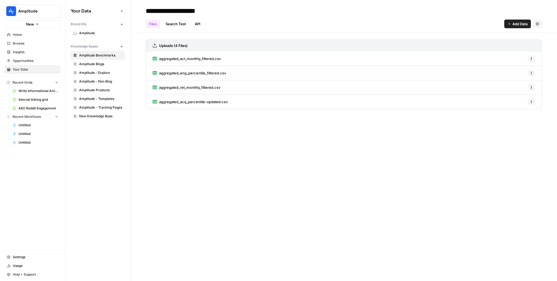
click at [97, 91] on span "Amplitude Products" at bounding box center [100, 90] width 43 height 5
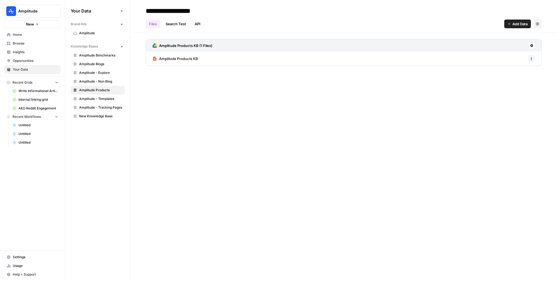
click at [194, 61] on span "Amplitude Products KB" at bounding box center [178, 58] width 39 height 5
click at [23, 44] on span "Browse" at bounding box center [35, 43] width 45 height 5
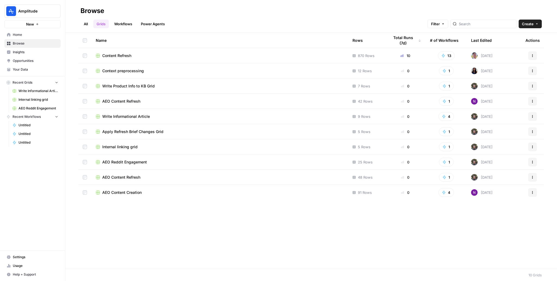
click at [129, 120] on td "Write Informational Article" at bounding box center [219, 116] width 257 height 15
click at [130, 117] on span "Write Informational Article" at bounding box center [126, 116] width 48 height 5
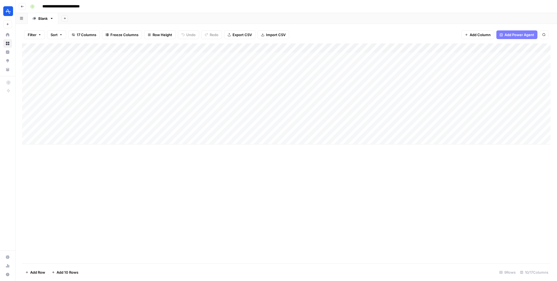
click at [234, 48] on div "Add Column" at bounding box center [286, 93] width 528 height 101
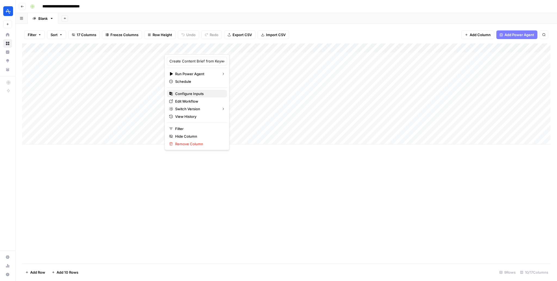
click at [187, 94] on span "Configure Inputs" at bounding box center [199, 93] width 48 height 5
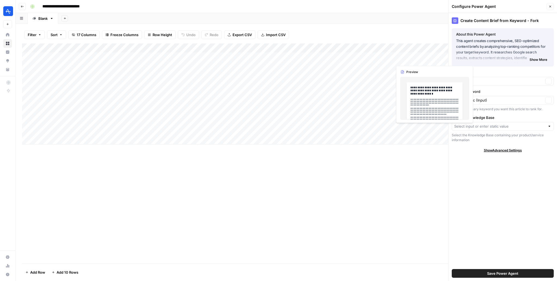
type input "Amplitude Products"
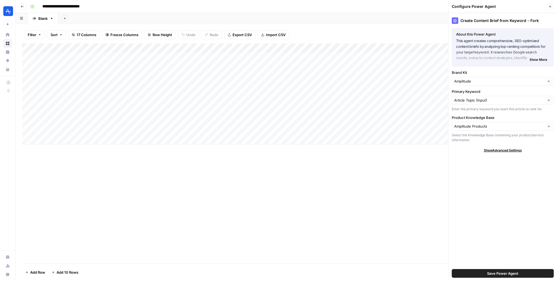
click at [235, 46] on div "Add Column" at bounding box center [286, 93] width 528 height 101
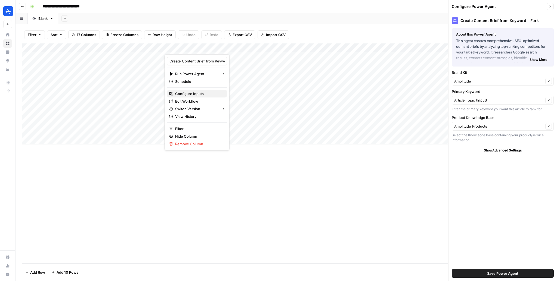
click at [189, 94] on span "Configure Inputs" at bounding box center [199, 93] width 48 height 5
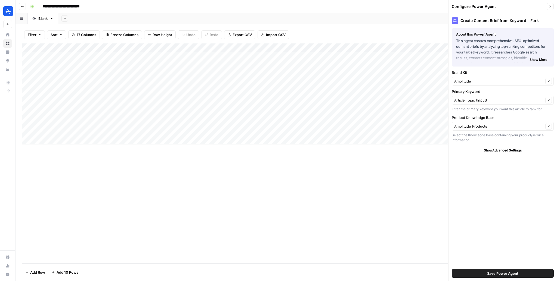
click at [234, 47] on div "Add Column" at bounding box center [286, 93] width 528 height 101
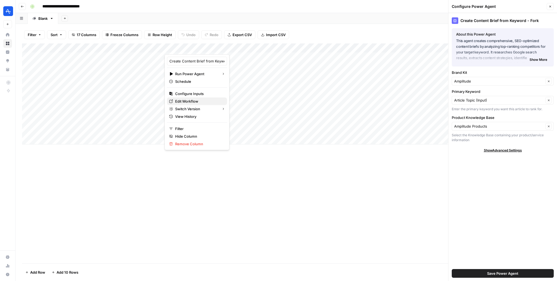
click at [196, 103] on span "Edit Workflow" at bounding box center [199, 101] width 48 height 5
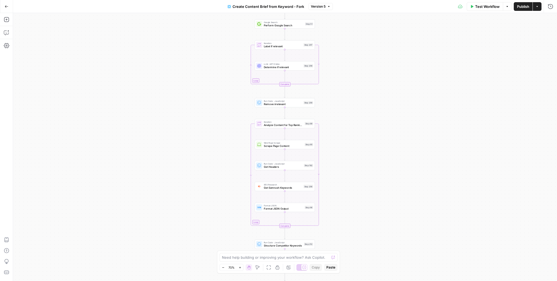
click at [281, 68] on span "Determine if relevant" at bounding box center [283, 67] width 38 height 4
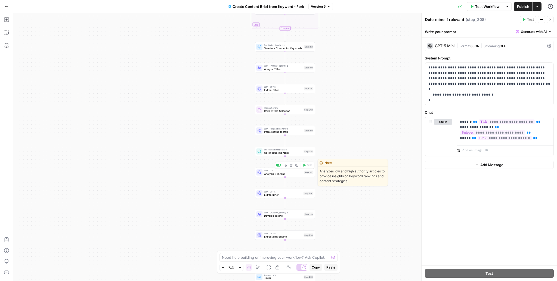
click at [279, 172] on span "Analysis + Outline" at bounding box center [283, 174] width 38 height 4
